Goal: Task Accomplishment & Management: Use online tool/utility

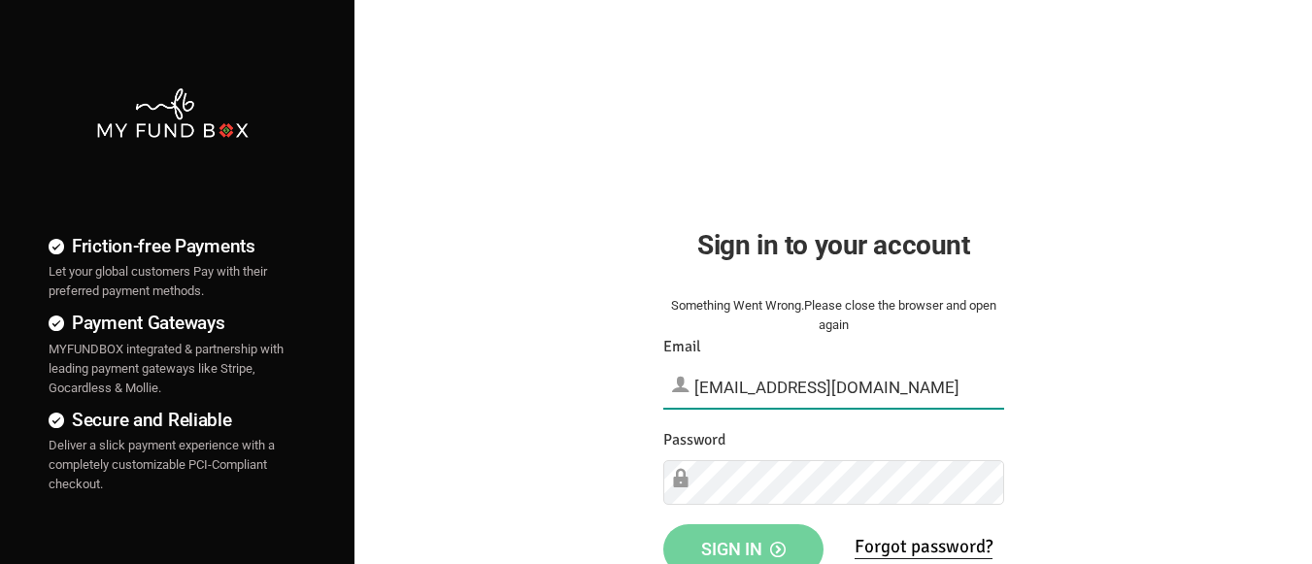
type input "[EMAIL_ADDRESS][DOMAIN_NAME]"
click at [743, 543] on span "Sign in" at bounding box center [743, 549] width 84 height 20
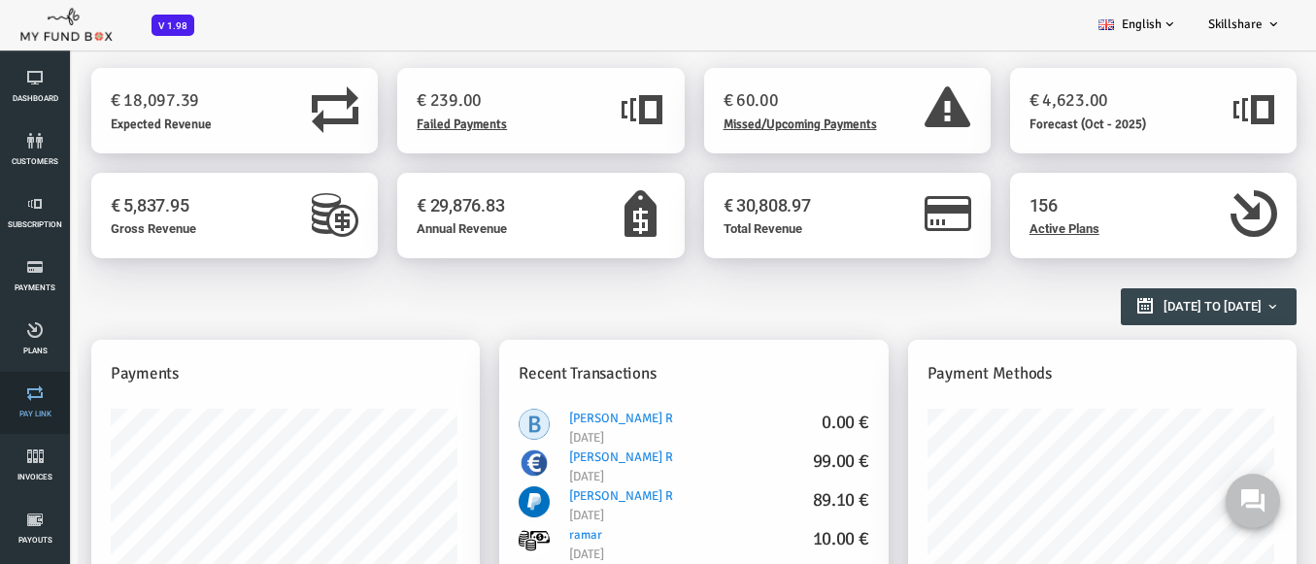
click at [35, 403] on link "Pay Link" at bounding box center [35, 403] width 58 height 62
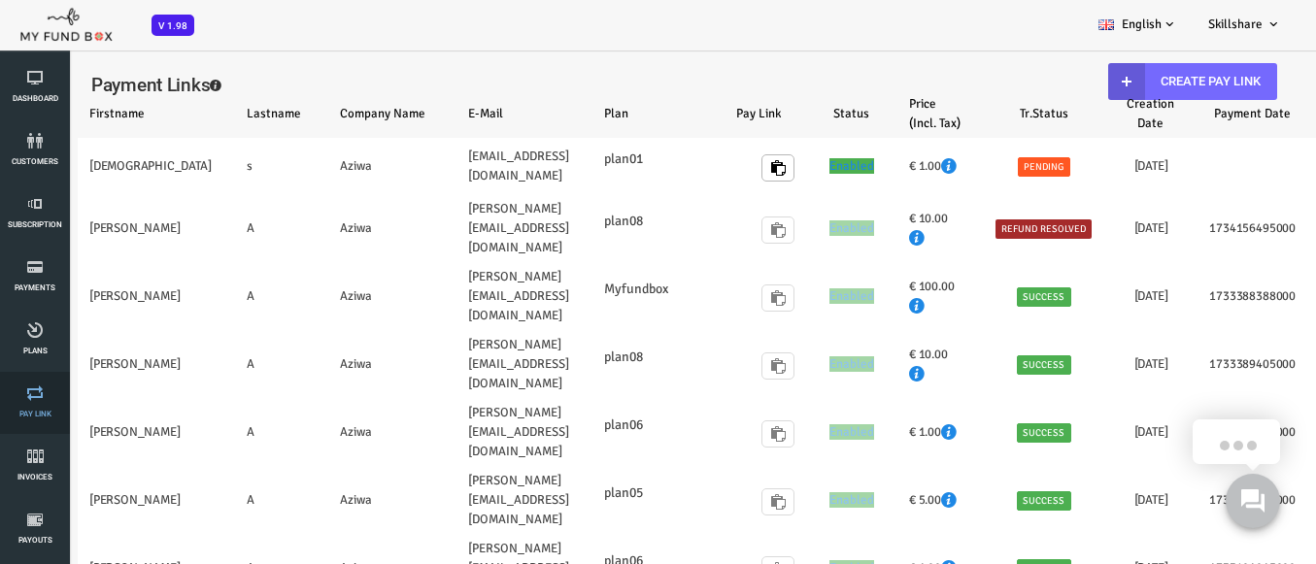
select select "100"
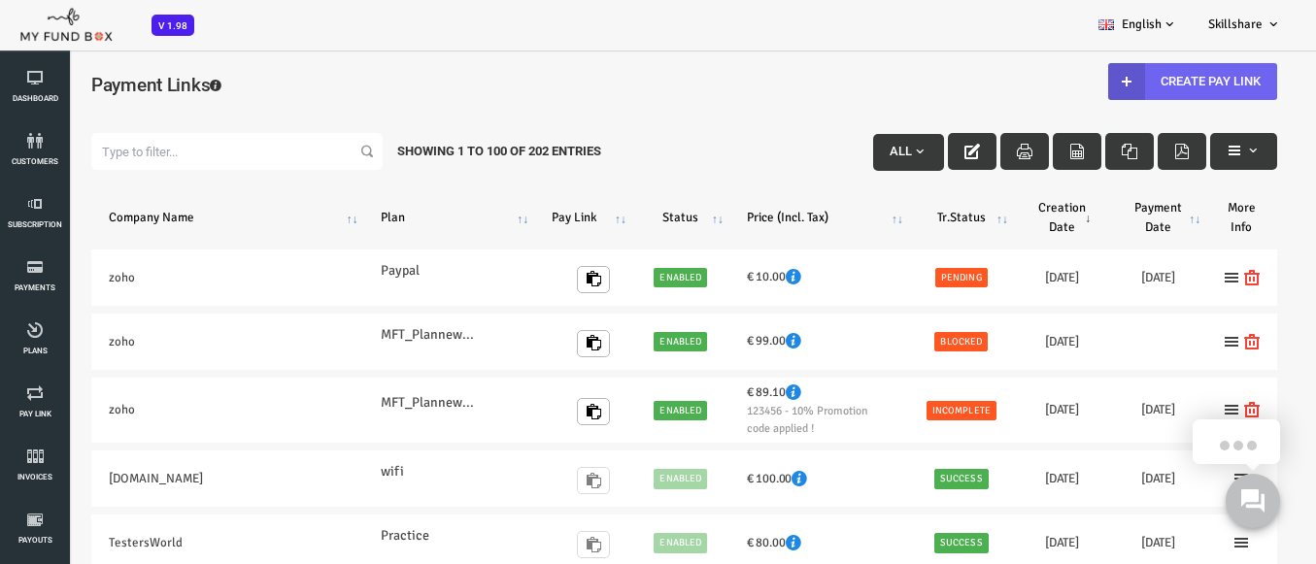
click at [1126, 81] on link "Create Pay Link" at bounding box center [1139, 81] width 169 height 37
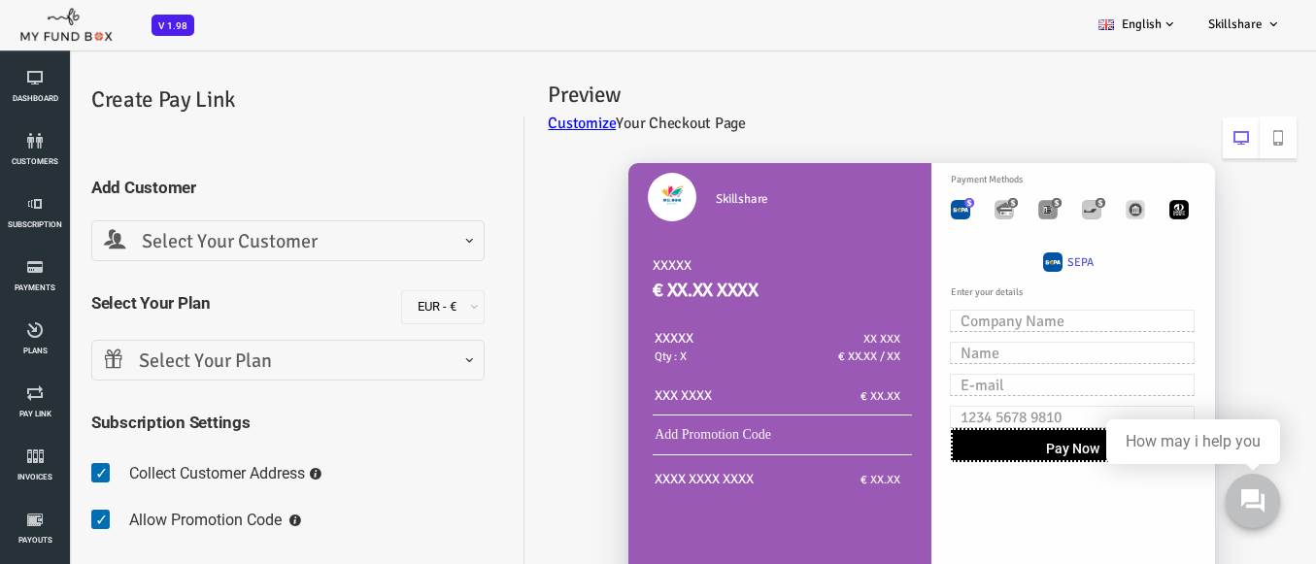
click at [232, 241] on span "Select Your Customer" at bounding box center [235, 242] width 368 height 30
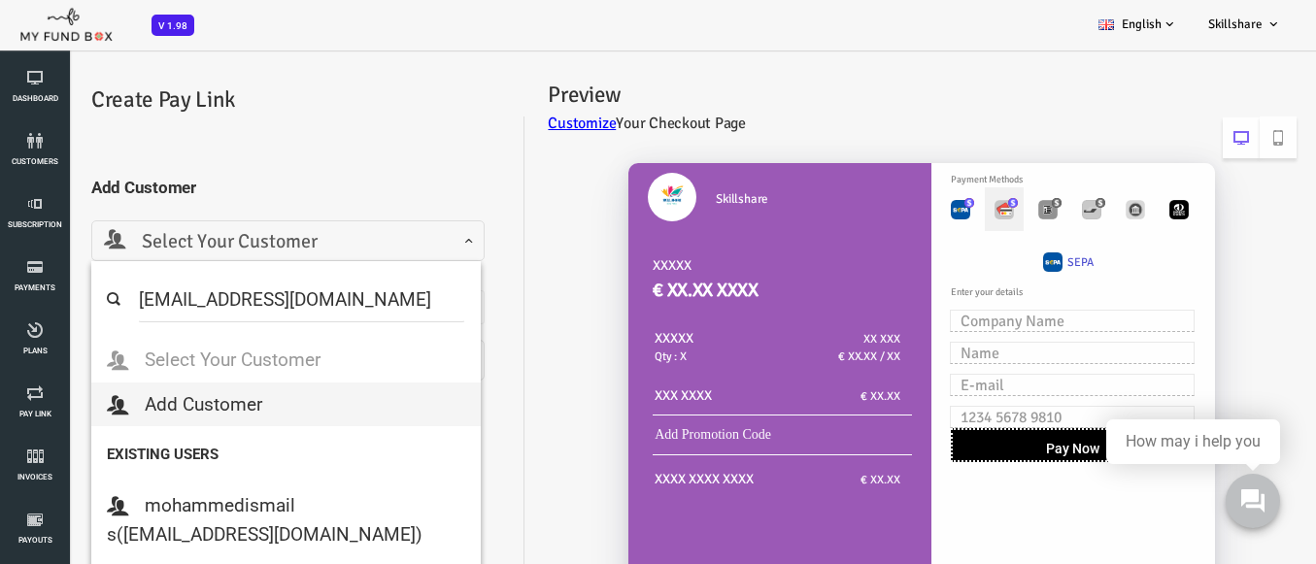
select select "MFT_Email5@gmail.com"
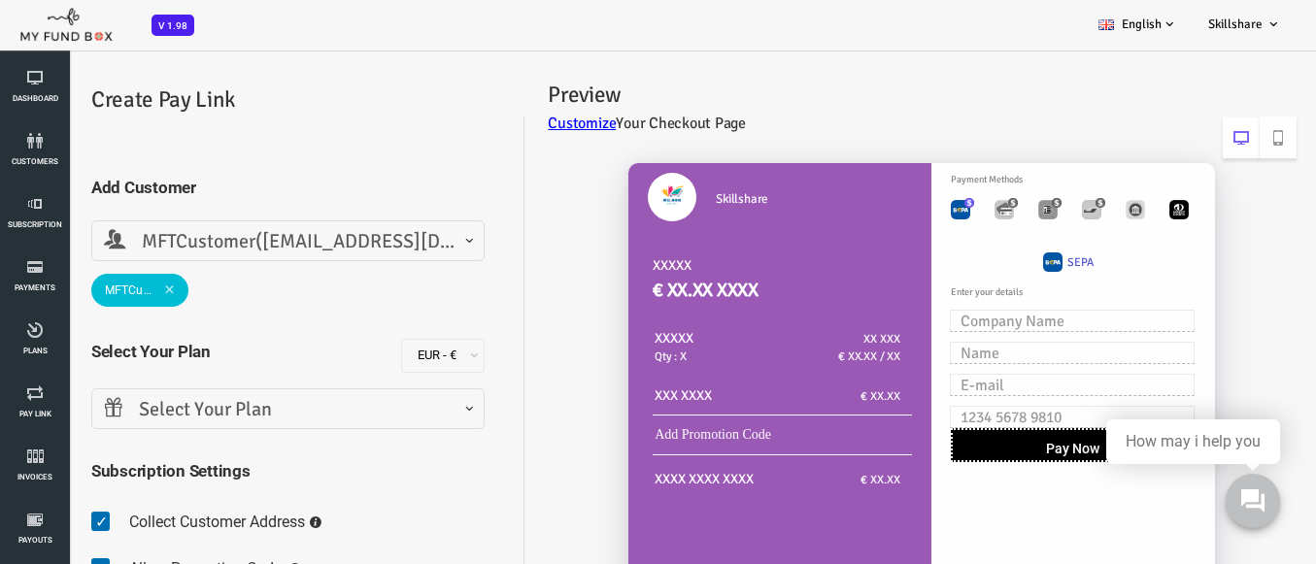
click at [232, 409] on span "Select Your Plan" at bounding box center [235, 410] width 368 height 30
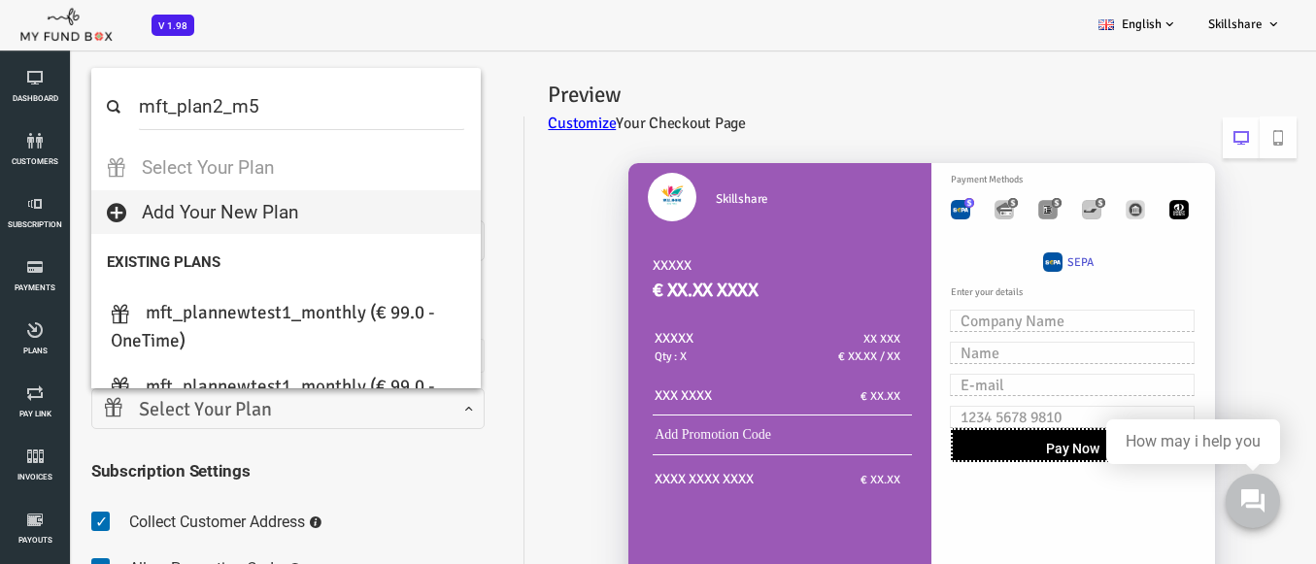
select select "MFT_Plan2_m5"
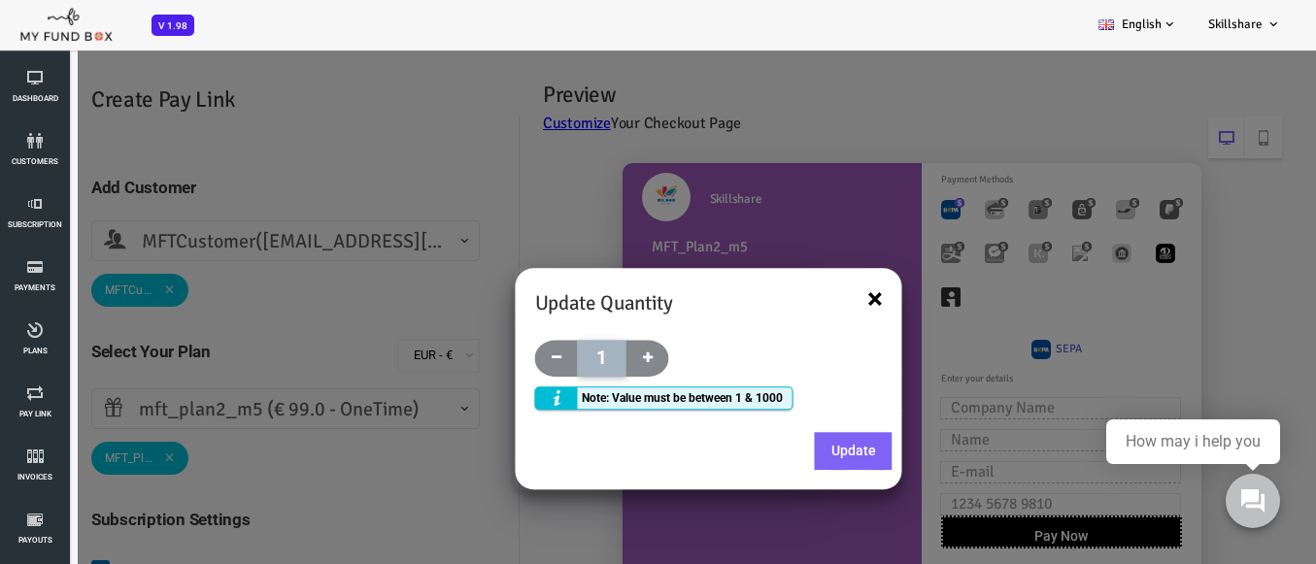
click at [826, 293] on button "×" at bounding box center [823, 298] width 16 height 29
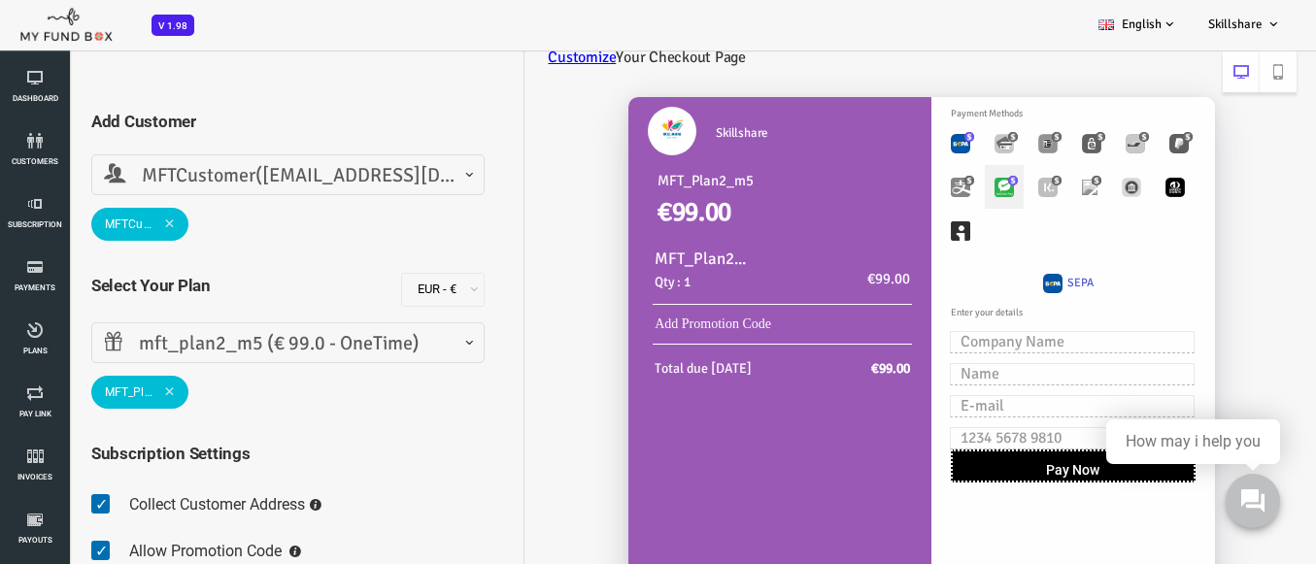
scroll to position [97, 0]
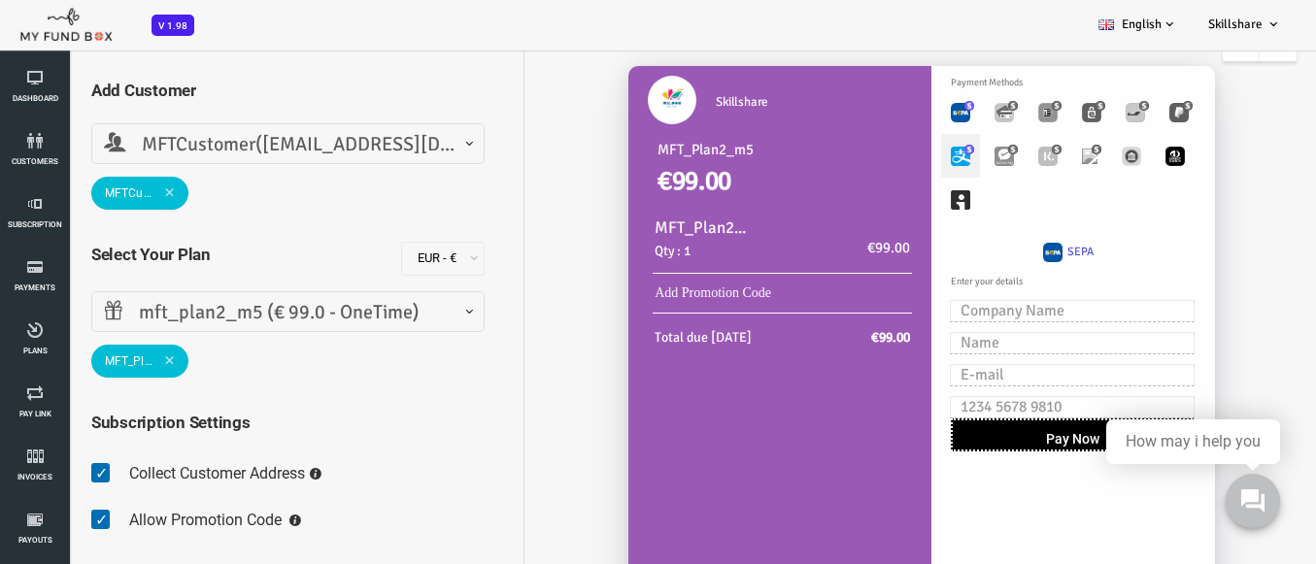
click at [910, 162] on label "Toolbar with button groups" at bounding box center [907, 156] width 39 height 44
radio input "true"
click at [942, 157] on img "Toolbar with button groups" at bounding box center [951, 156] width 19 height 19
radio input "true"
click at [987, 156] on img "Toolbar with button groups" at bounding box center [995, 156] width 19 height 19
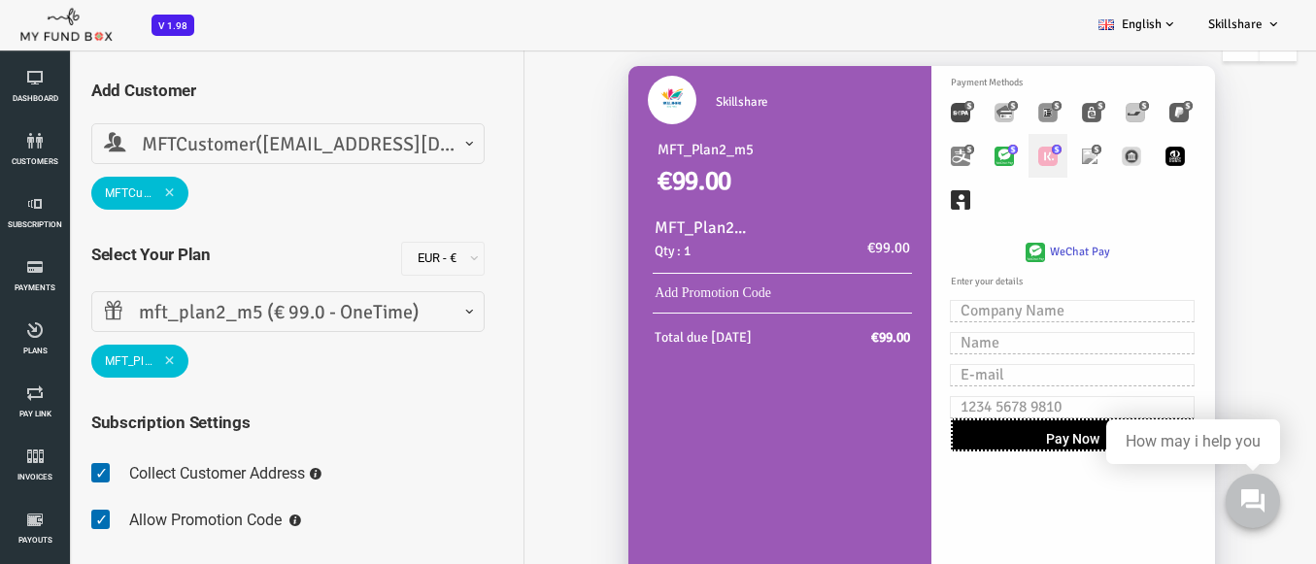
radio input "true"
click at [1037, 163] on label "Toolbar with button groups" at bounding box center [1037, 156] width 35 height 44
radio input "true"
click at [1069, 156] on img "Toolbar with button groups" at bounding box center [1078, 156] width 19 height 19
radio input "true"
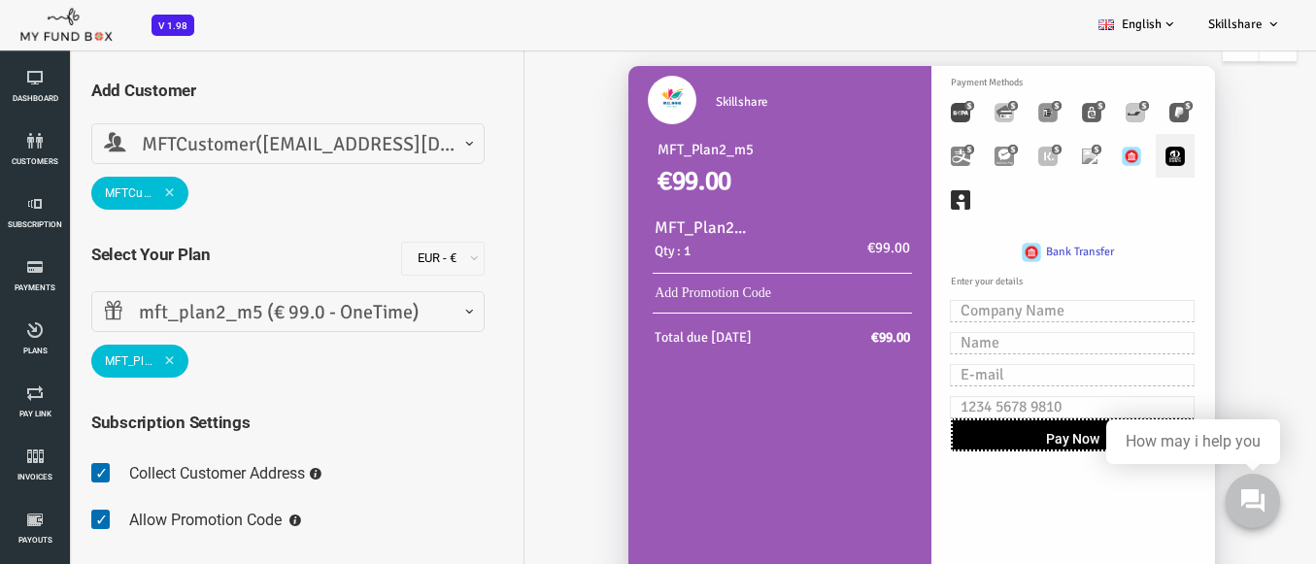
click at [1121, 162] on img "Toolbar with button groups" at bounding box center [1122, 156] width 19 height 19
radio input "true"
click at [1126, 115] on img "Toolbar with button groups" at bounding box center [1126, 112] width 19 height 19
radio input "true"
click at [1086, 112] on label "Toolbar with button groups" at bounding box center [1082, 112] width 39 height 44
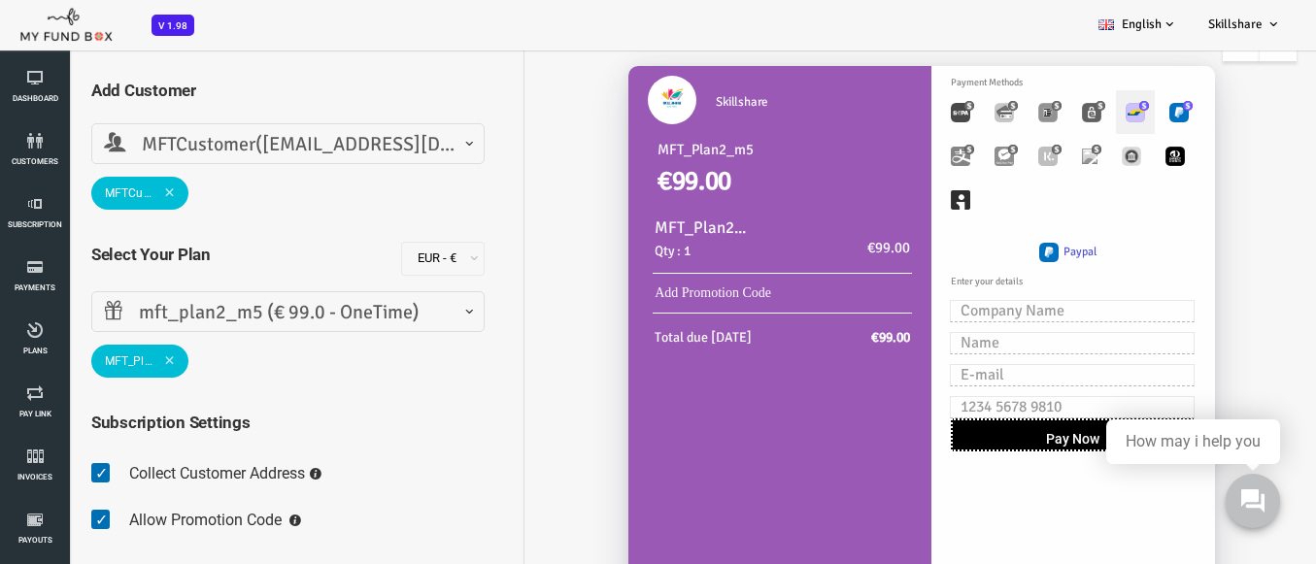
radio input "true"
click at [1020, 111] on label "Toolbar with button groups" at bounding box center [1039, 112] width 39 height 44
radio input "true"
click at [986, 111] on img "Toolbar with button groups" at bounding box center [995, 112] width 19 height 19
radio input "true"
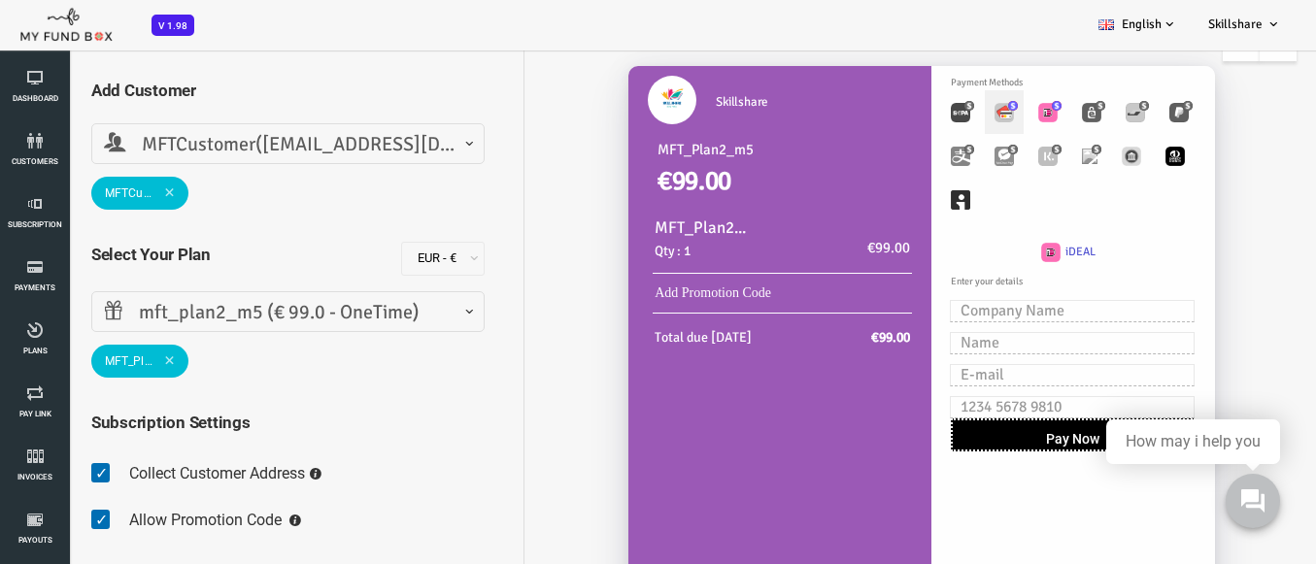
click at [932, 112] on label "Toolbar with button groups" at bounding box center [951, 112] width 39 height 44
radio input "true"
click at [904, 115] on img "Toolbar with button groups" at bounding box center [907, 112] width 19 height 19
radio input "true"
click at [945, 117] on img "Toolbar with button groups" at bounding box center [951, 112] width 19 height 19
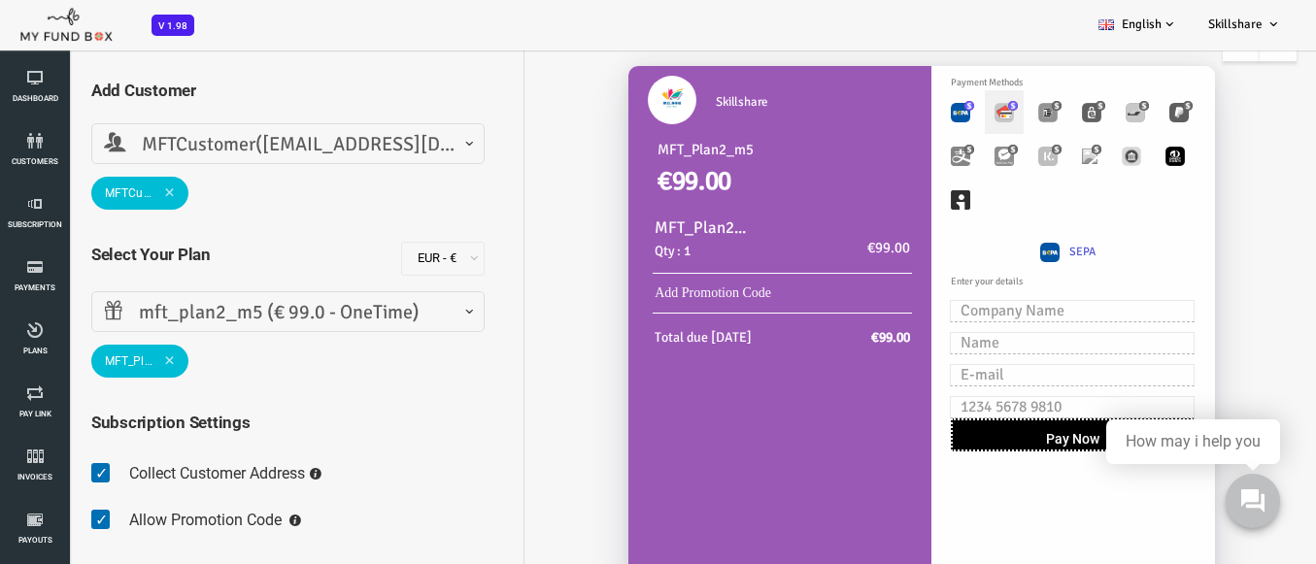
radio input "true"
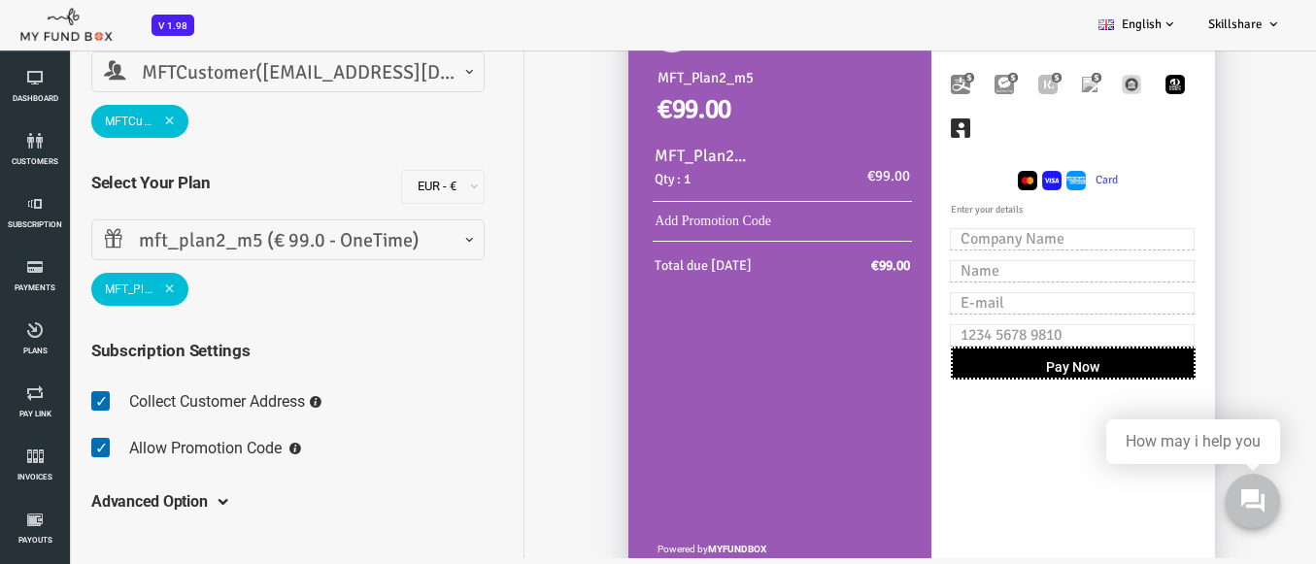
scroll to position [2, 0]
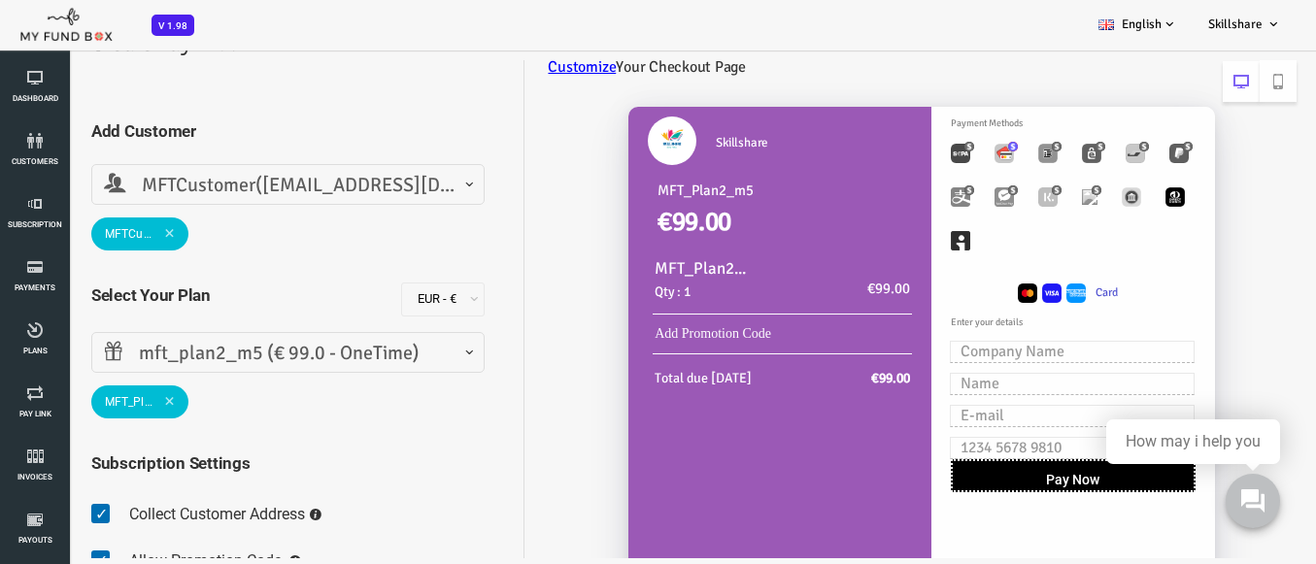
click at [371, 176] on span "MFTCustomer(MFT_Email5@gmail.com)" at bounding box center [235, 186] width 368 height 30
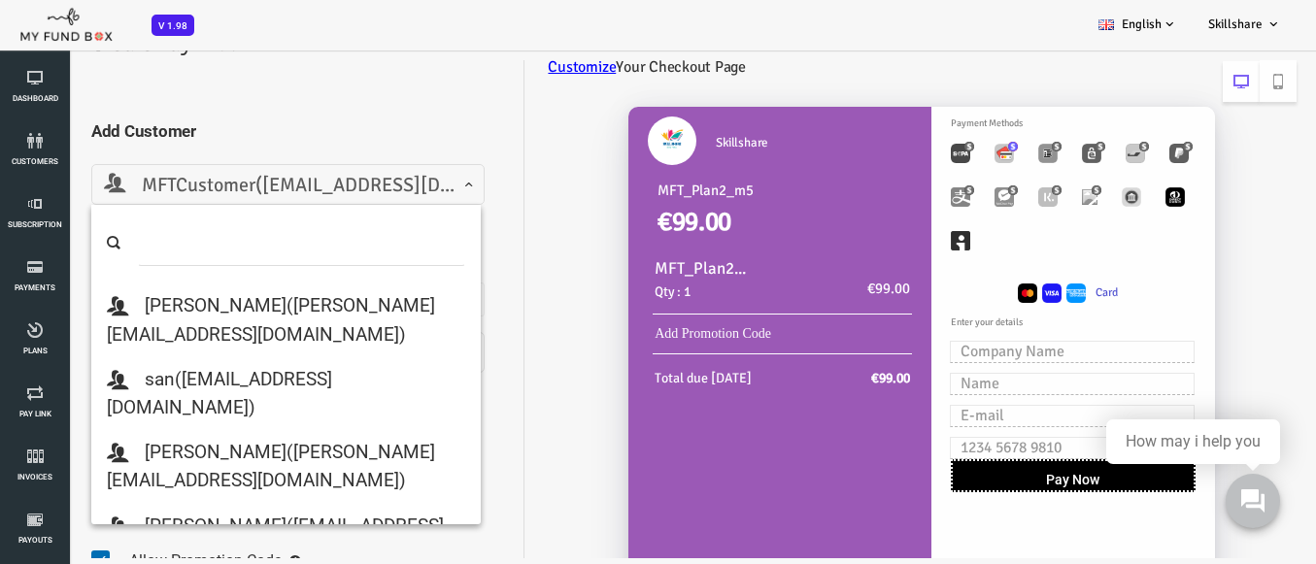
scroll to position [291, 0]
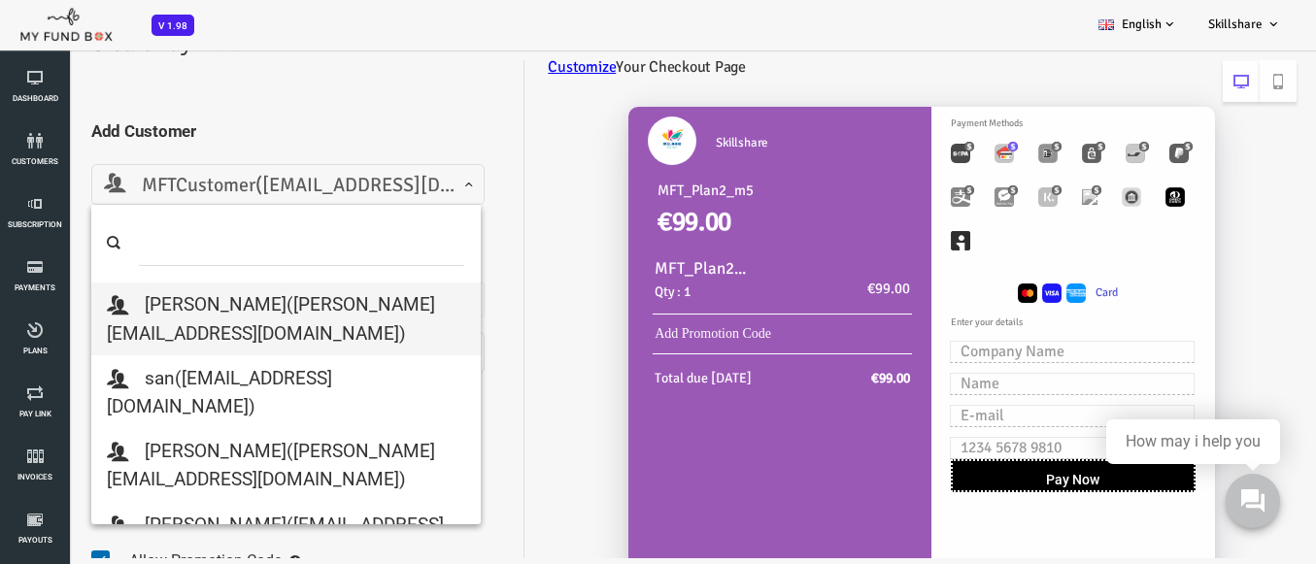
click at [278, 239] on input "search" at bounding box center [248, 243] width 327 height 46
